Goal: Task Accomplishment & Management: Manage account settings

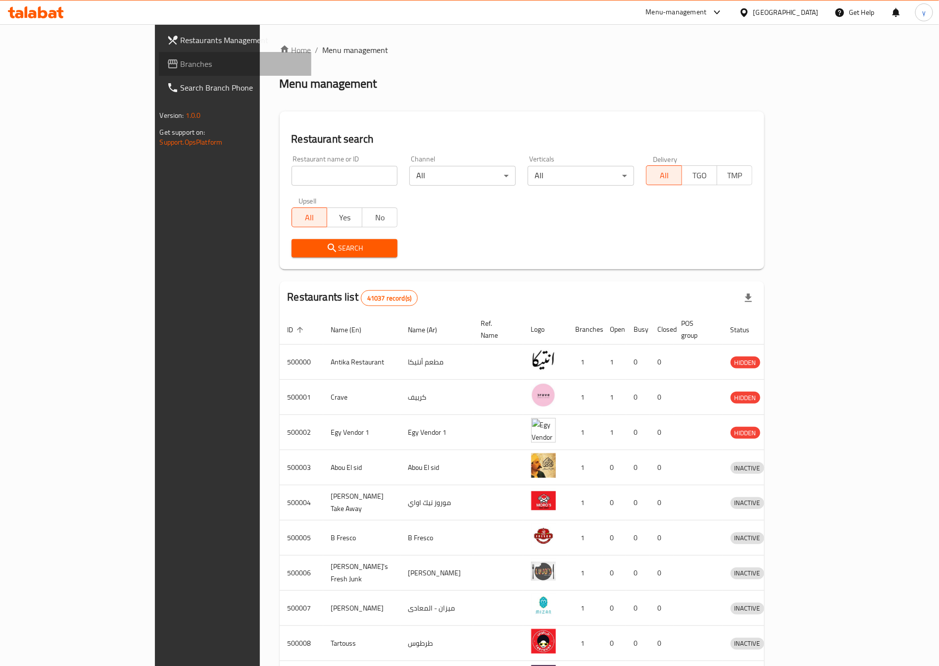
click at [181, 69] on span "Branches" at bounding box center [242, 64] width 123 height 12
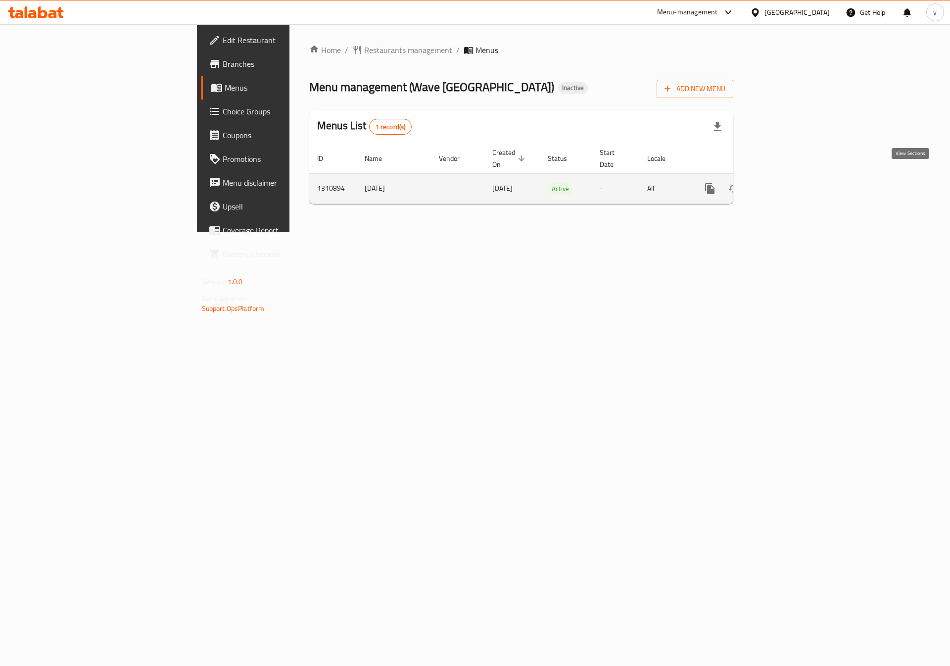
click at [794, 177] on link "enhanced table" at bounding box center [782, 189] width 24 height 24
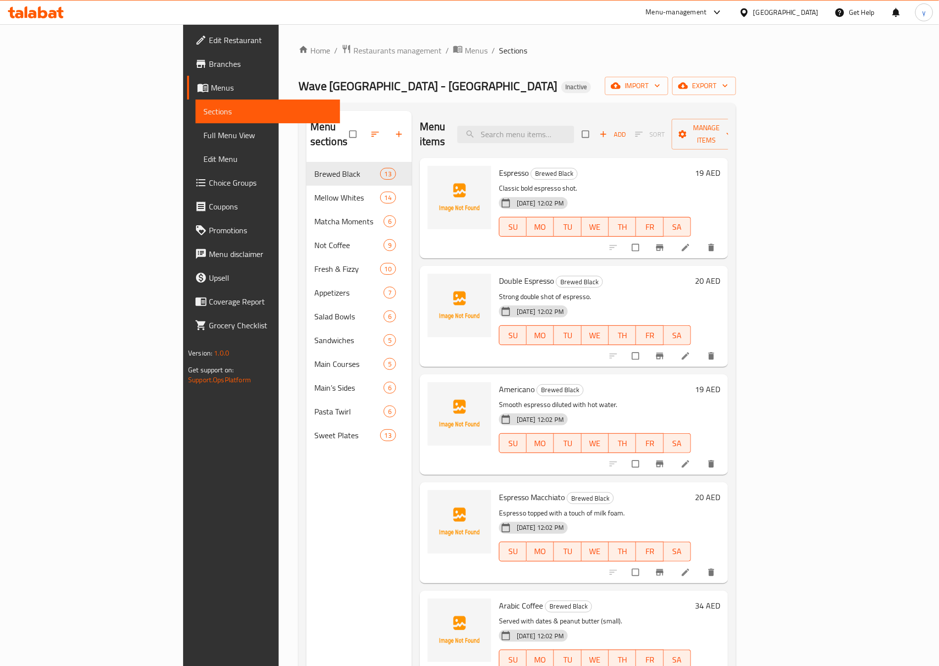
click at [203, 141] on span "Full Menu View" at bounding box center [267, 135] width 129 height 12
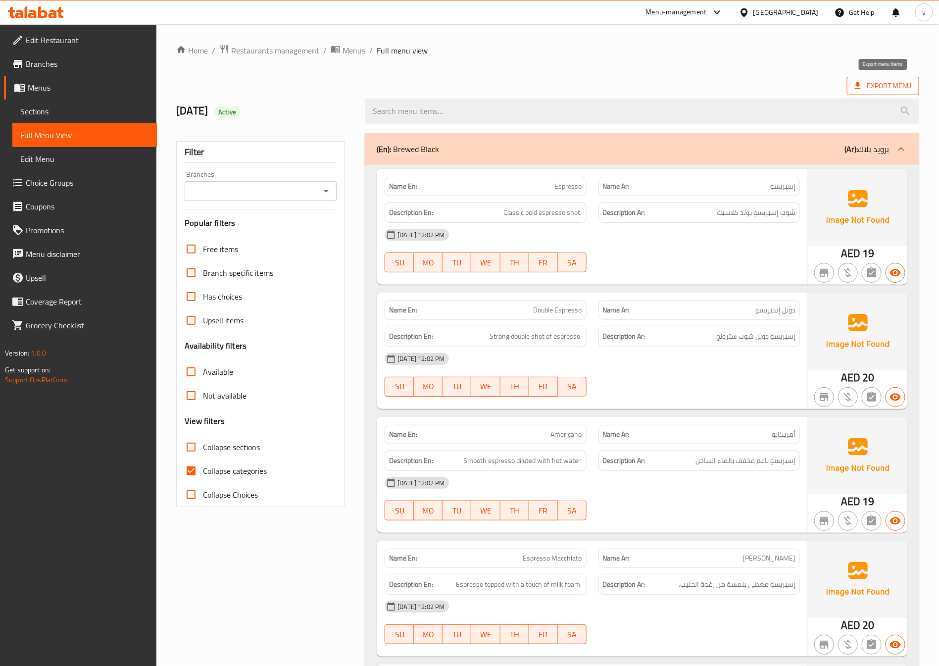
click at [880, 89] on span "Export Menu" at bounding box center [883, 86] width 56 height 12
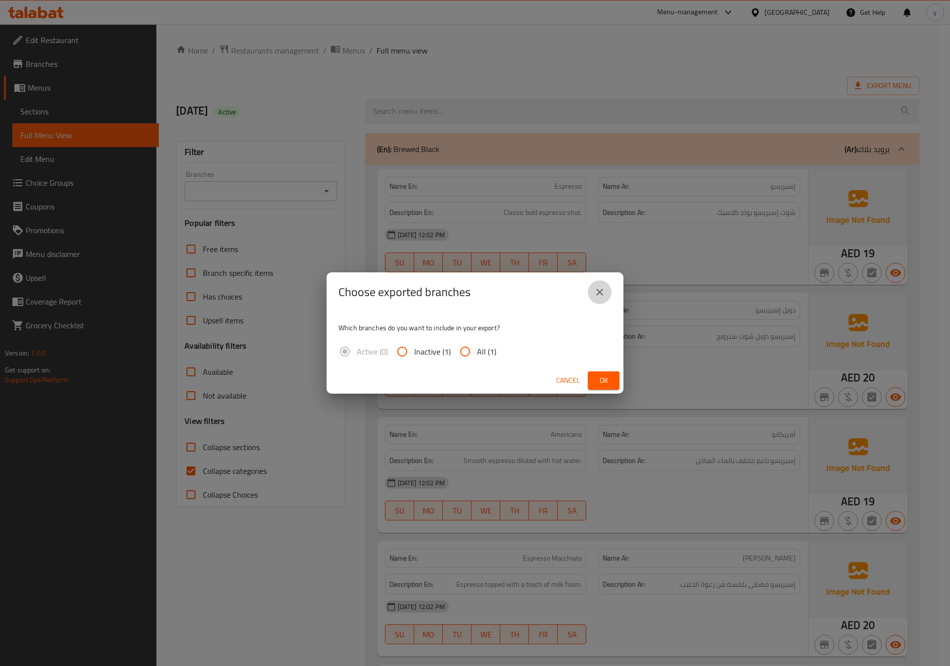
click at [606, 302] on button "close" at bounding box center [600, 292] width 24 height 24
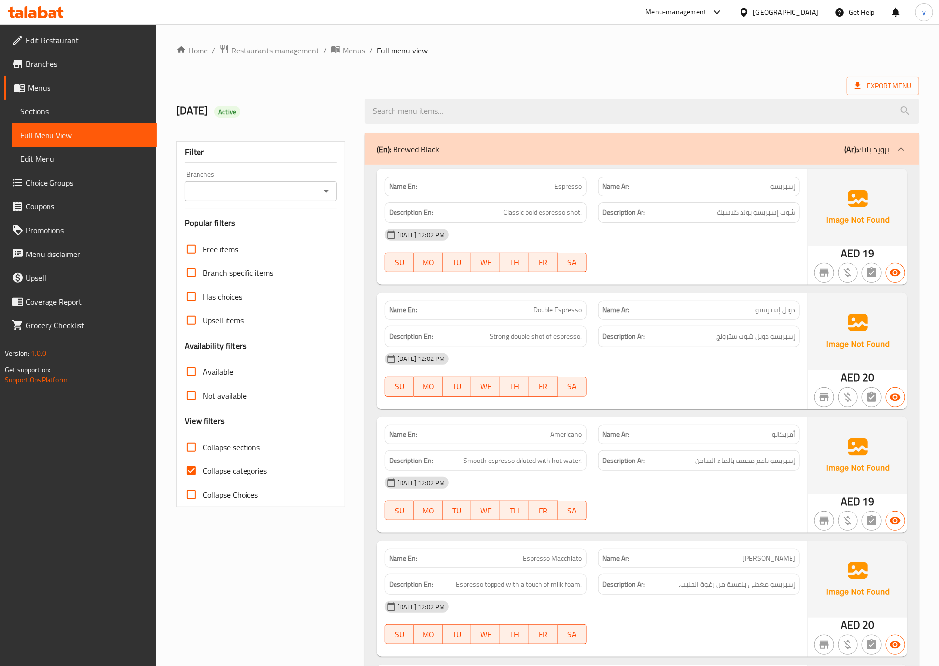
click at [48, 114] on span "Sections" at bounding box center [84, 111] width 129 height 12
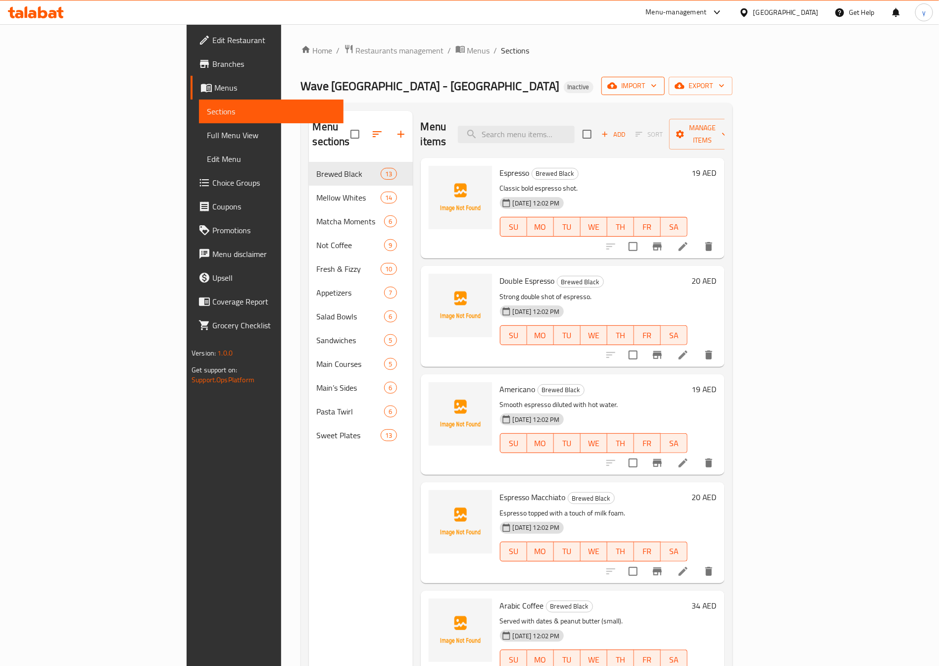
click at [665, 78] on button "import" at bounding box center [632, 86] width 63 height 18
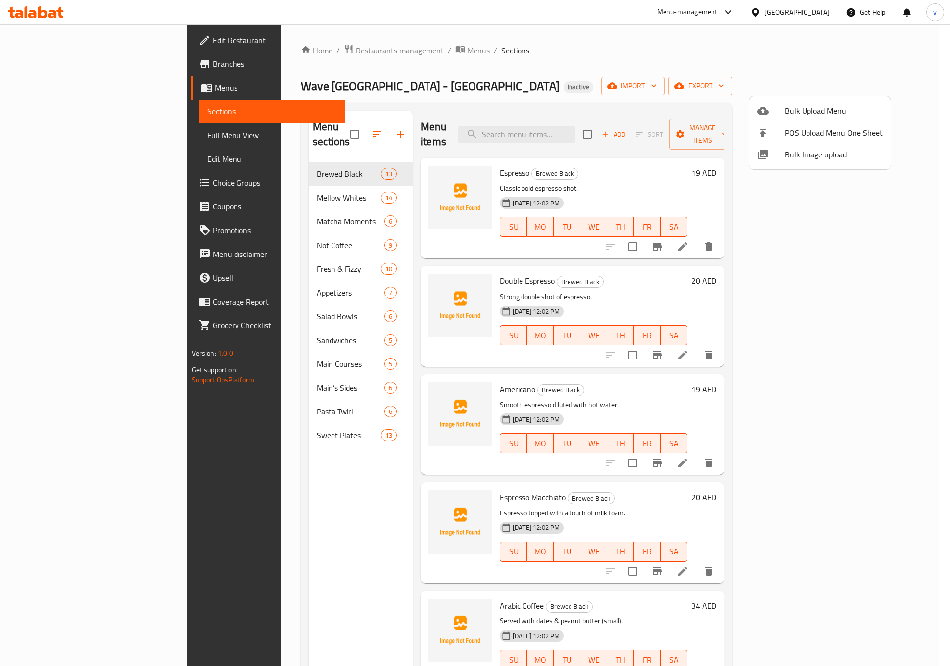
click at [804, 110] on span "Bulk Upload Menu" at bounding box center [834, 111] width 98 height 12
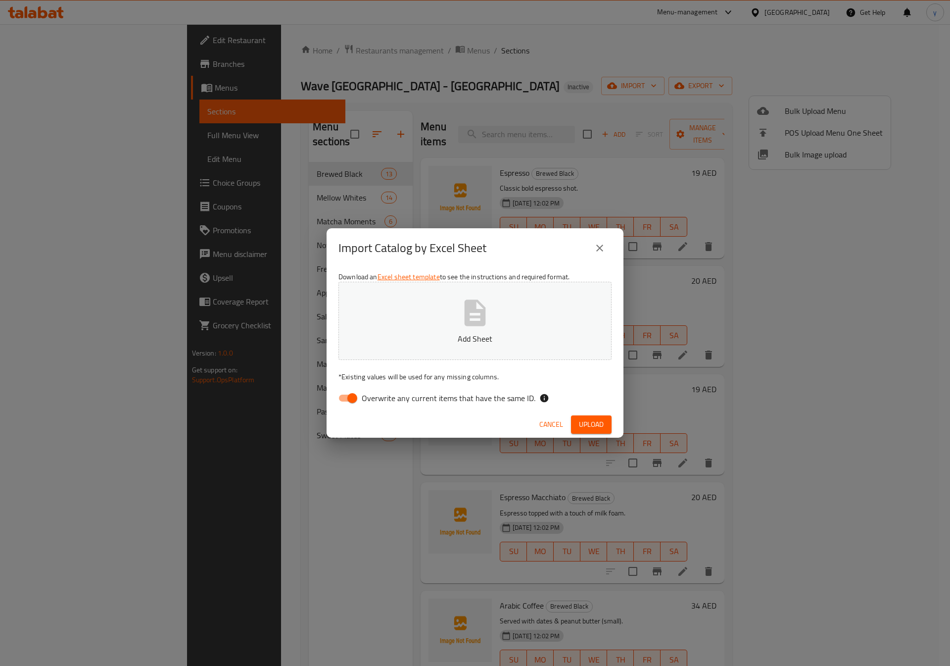
click at [358, 397] on input "Overwrite any current items that have the same ID." at bounding box center [352, 398] width 56 height 19
checkbox input "false"
drag, startPoint x: 601, startPoint y: 426, endPoint x: 593, endPoint y: 430, distance: 9.6
click at [601, 426] on span "Upload" at bounding box center [591, 424] width 25 height 12
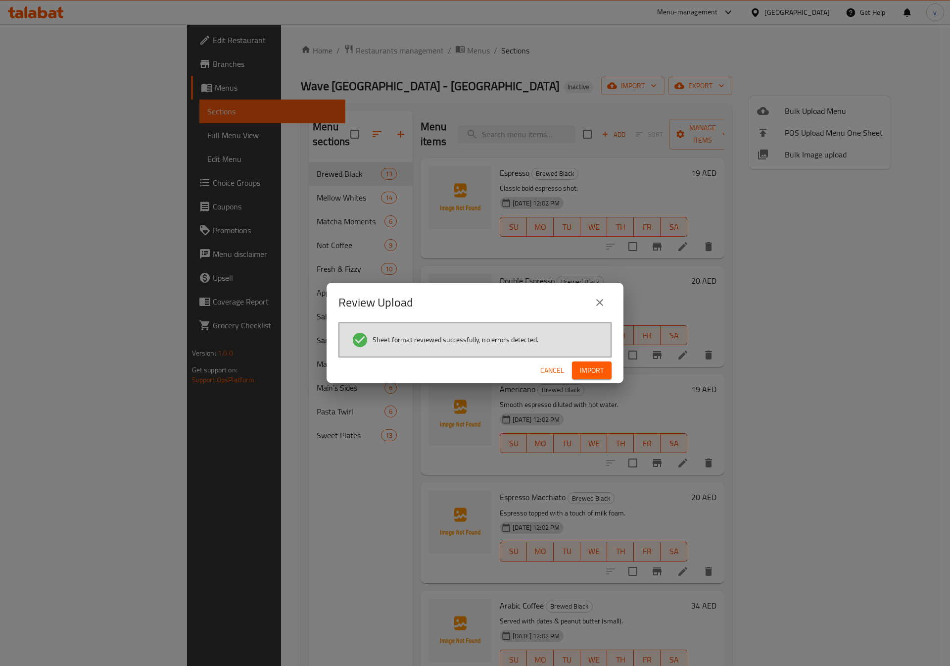
click at [596, 373] on span "Import" at bounding box center [592, 370] width 24 height 12
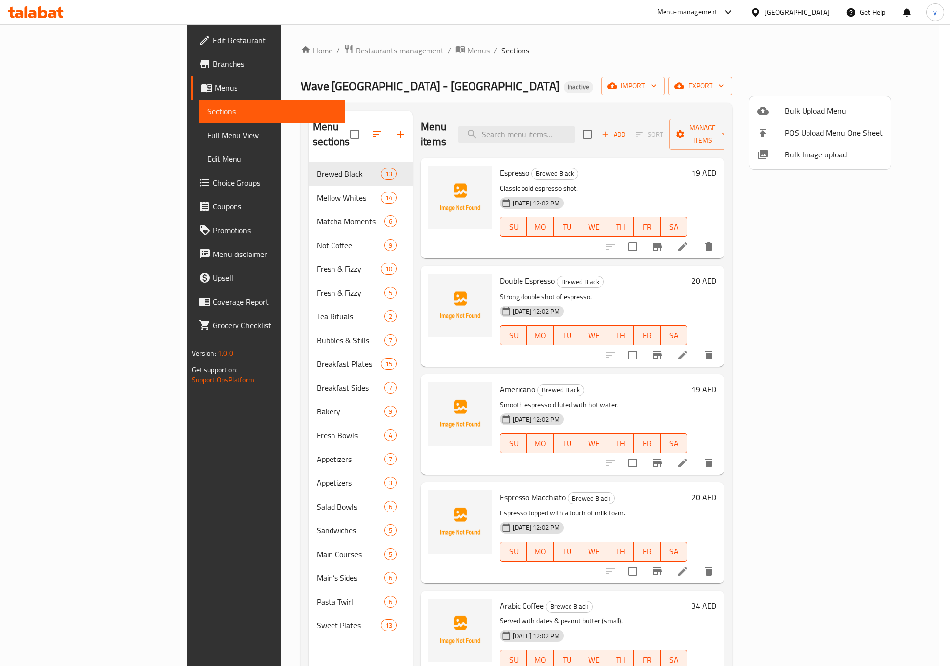
click at [53, 137] on div at bounding box center [475, 333] width 950 height 666
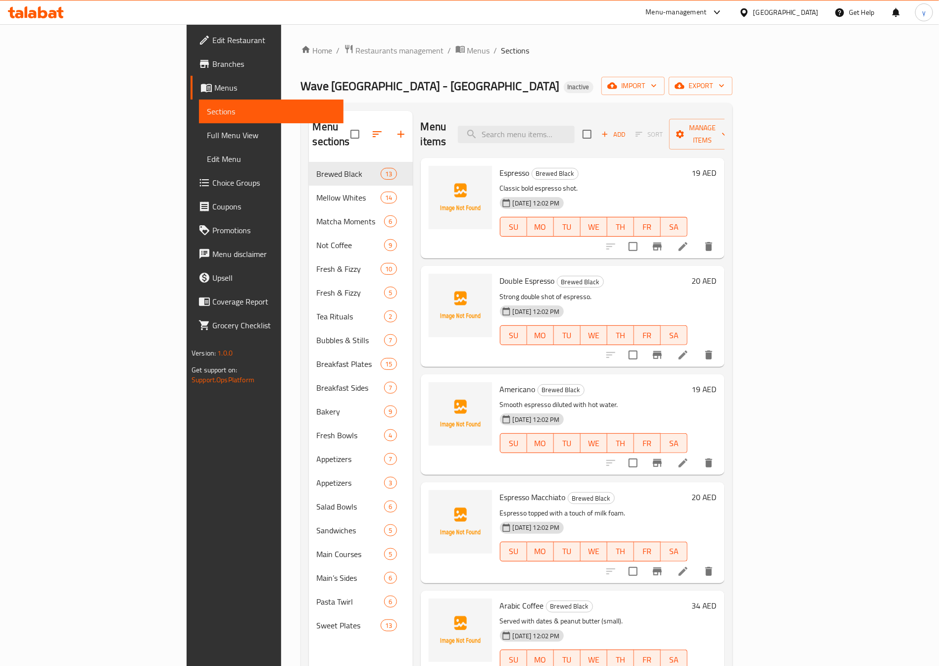
click at [207, 137] on span "Full Menu View" at bounding box center [271, 135] width 129 height 12
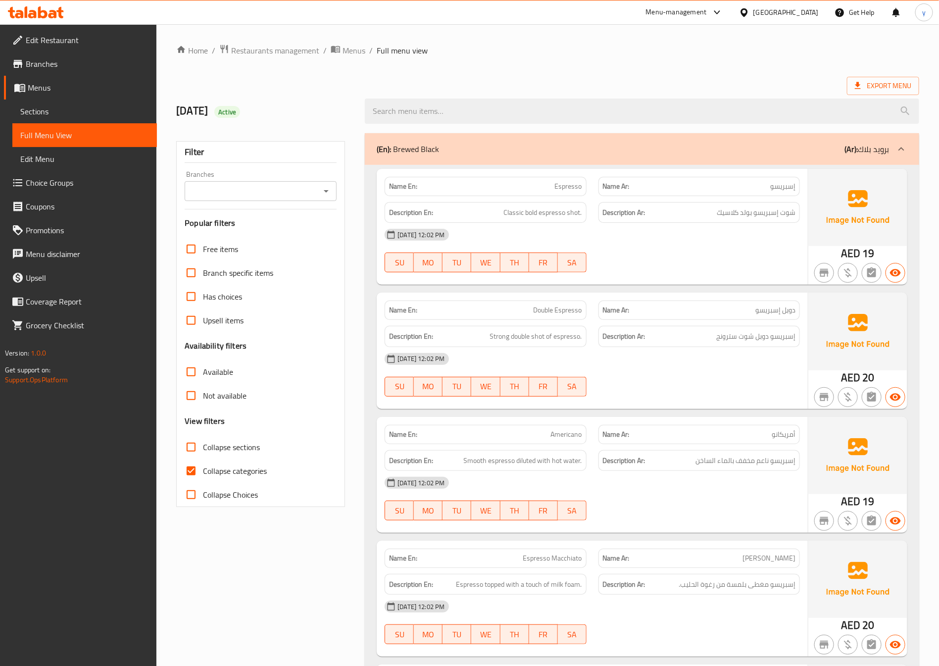
click at [208, 470] on span "Collapse categories" at bounding box center [235, 471] width 64 height 12
click at [203, 470] on input "Collapse categories" at bounding box center [191, 471] width 24 height 24
checkbox input "false"
click at [45, 107] on span "Sections" at bounding box center [84, 111] width 129 height 12
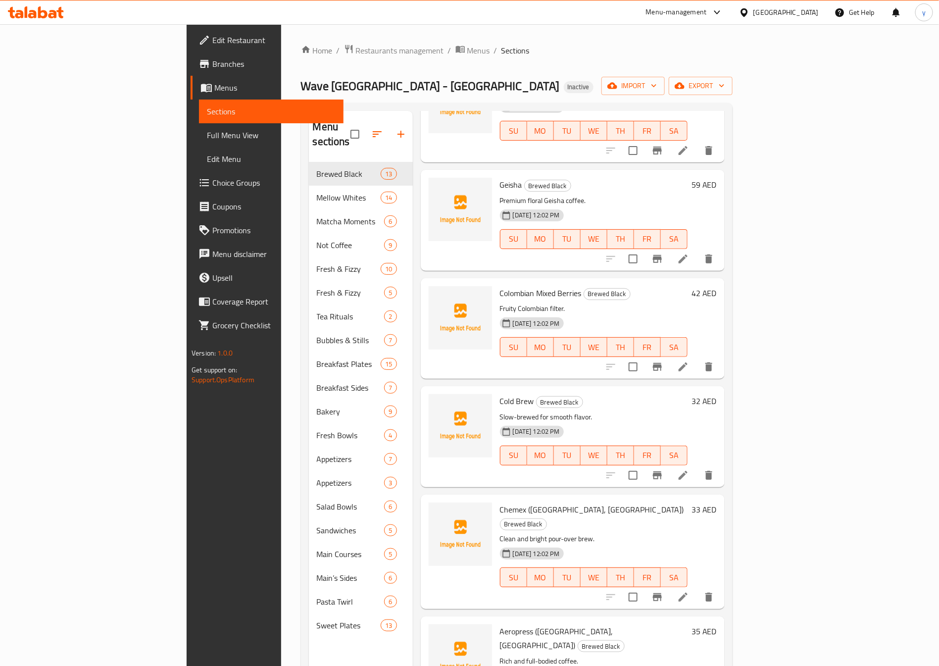
scroll to position [764, 0]
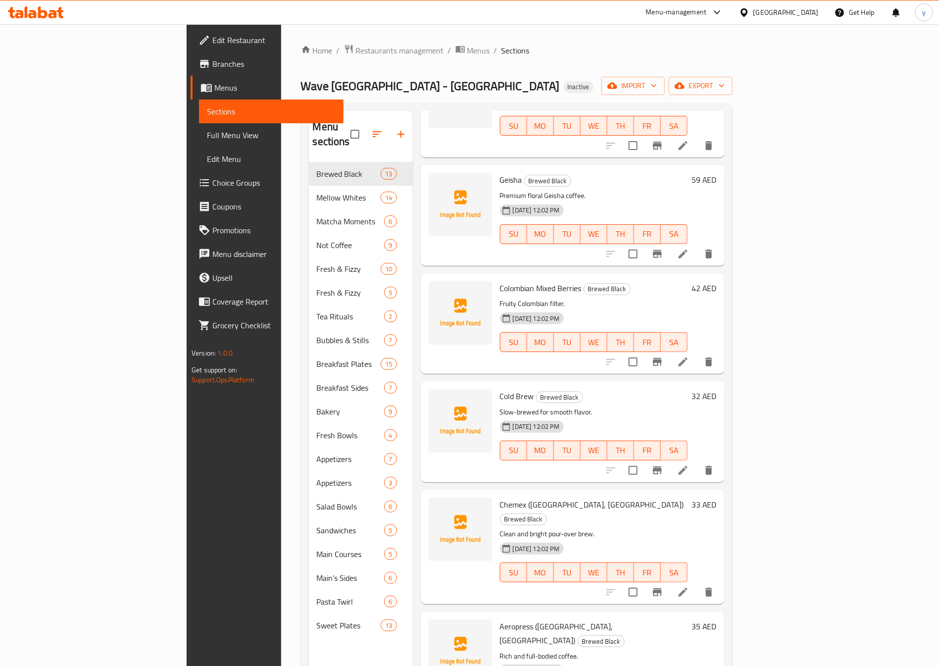
click at [207, 140] on span "Full Menu View" at bounding box center [271, 135] width 129 height 12
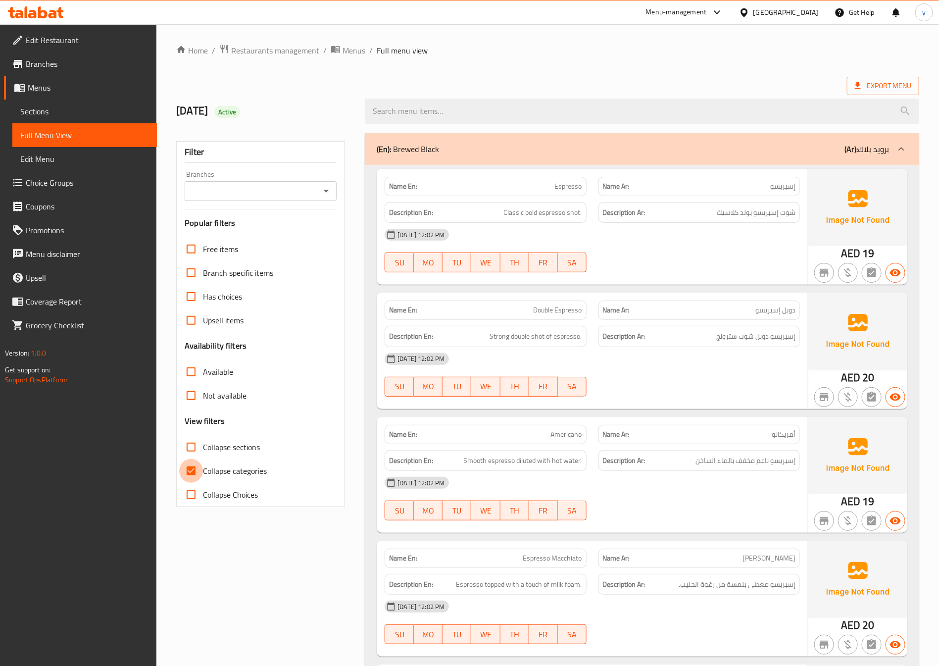
click at [191, 472] on input "Collapse categories" at bounding box center [191, 471] width 24 height 24
checkbox input "false"
click at [53, 136] on span "Full Menu View" at bounding box center [84, 135] width 129 height 12
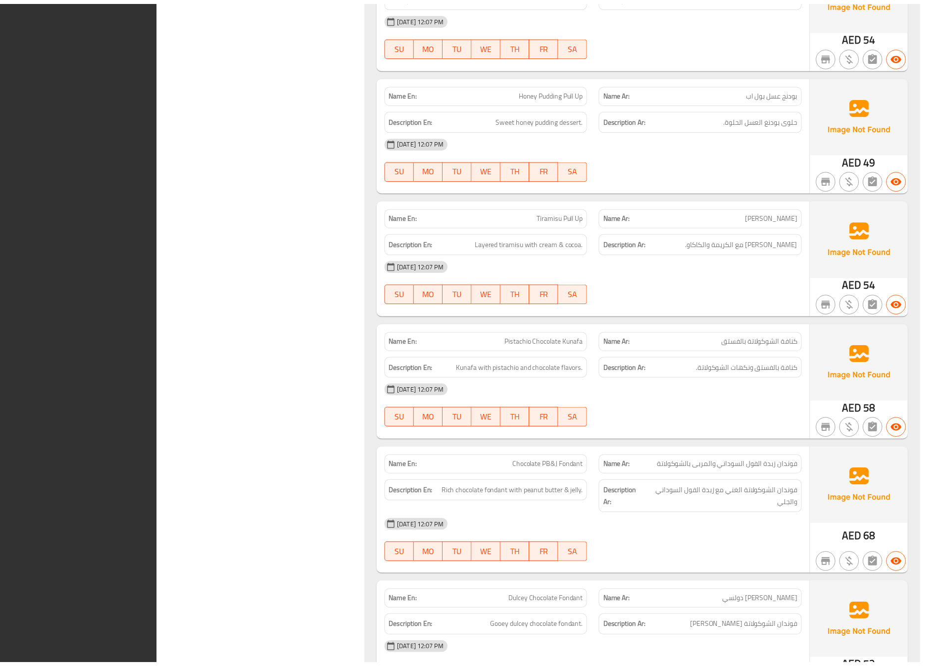
scroll to position [19720, 0]
